Goal: Information Seeking & Learning: Check status

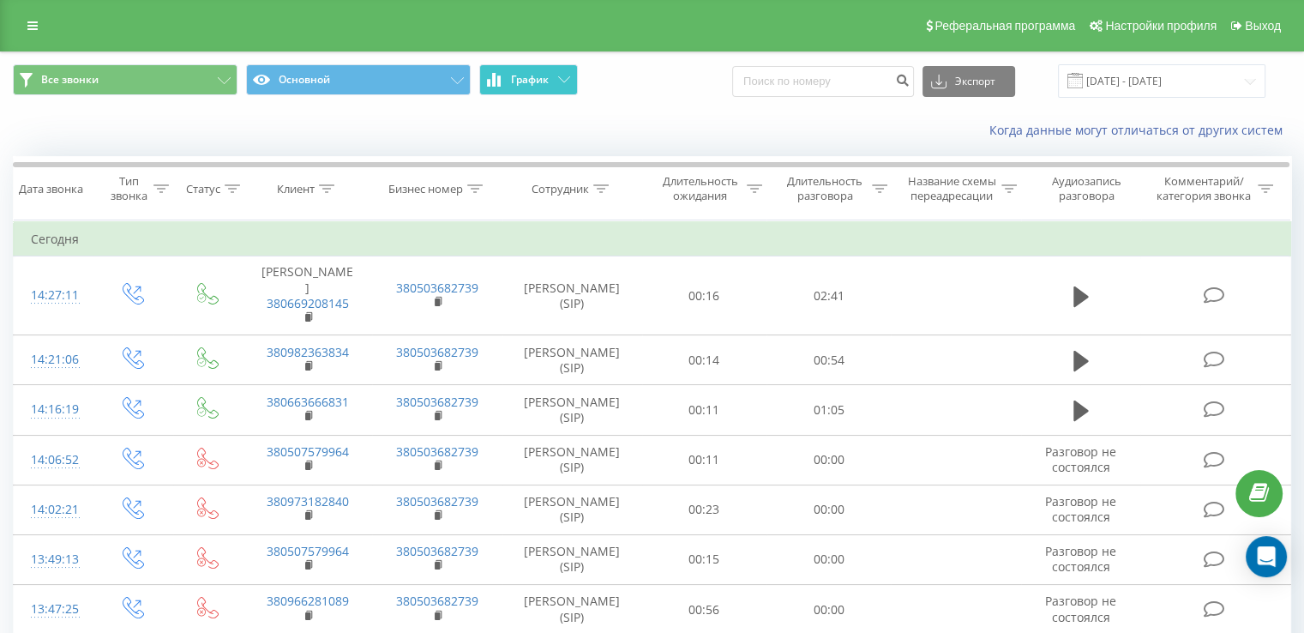
click at [523, 87] on button "График" at bounding box center [528, 79] width 99 height 31
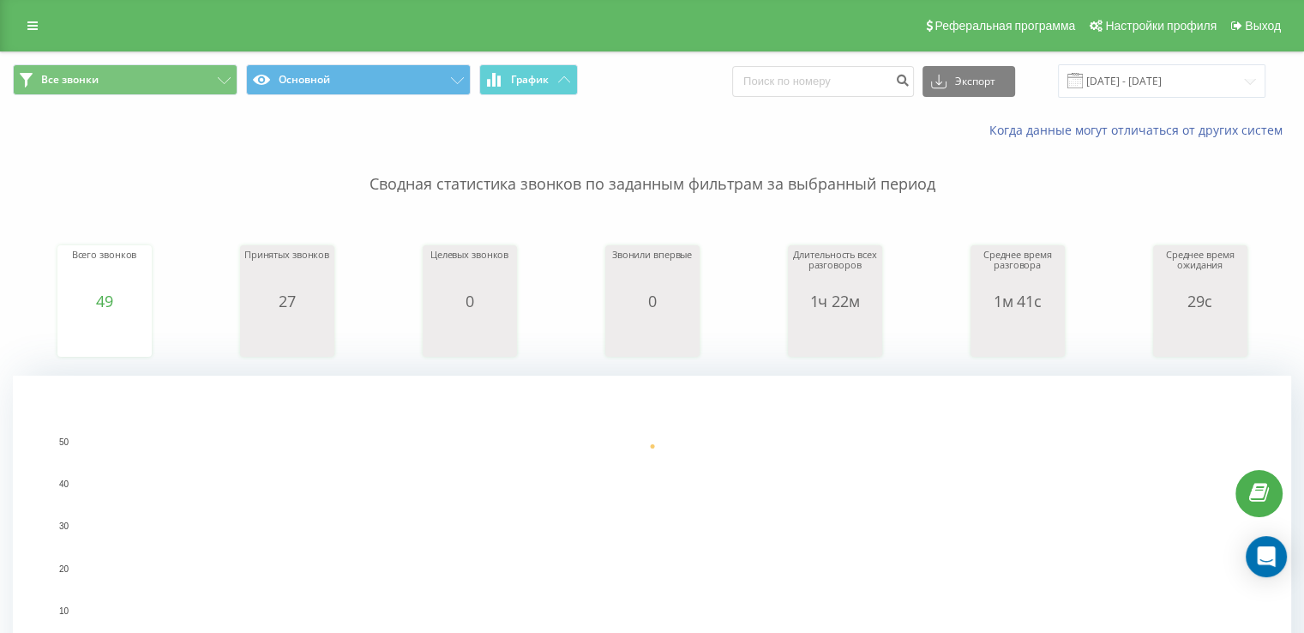
click at [369, 426] on rect "A chart." at bounding box center [652, 547] width 1278 height 343
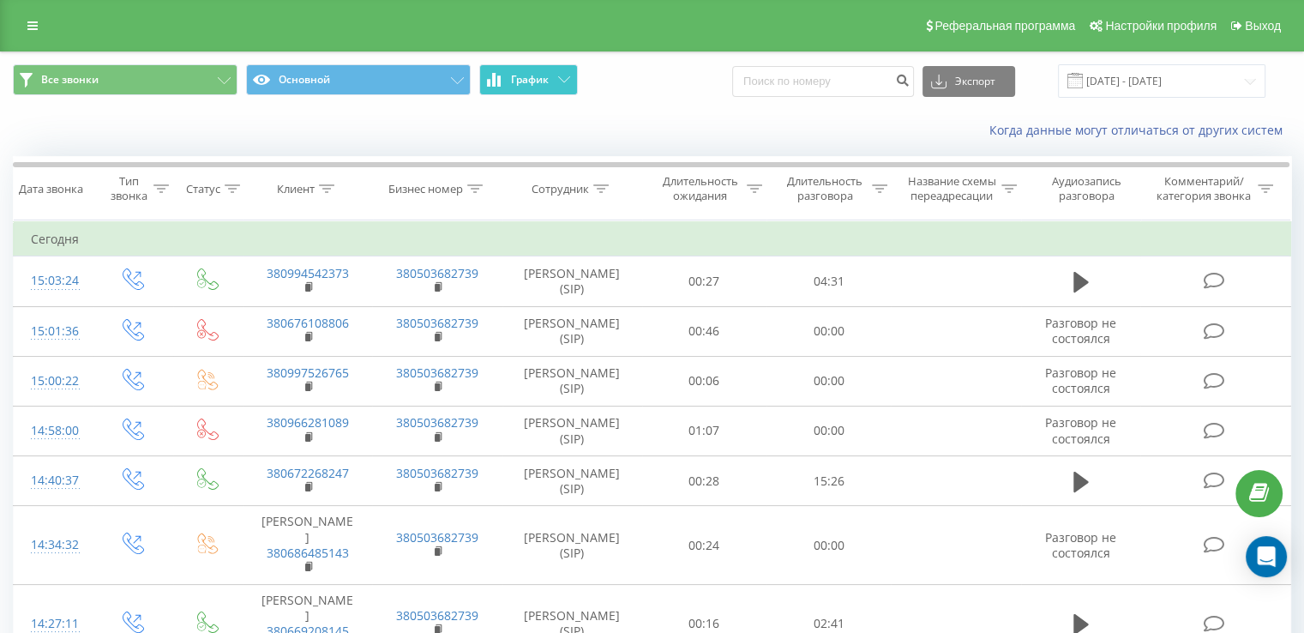
click at [525, 80] on span "График" at bounding box center [530, 80] width 38 height 12
